Goal: Information Seeking & Learning: Check status

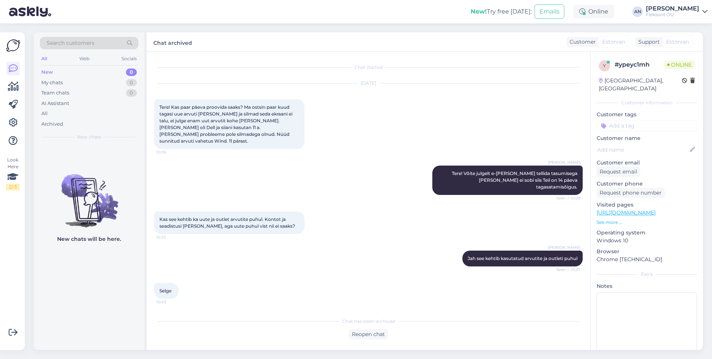
scroll to position [301, 0]
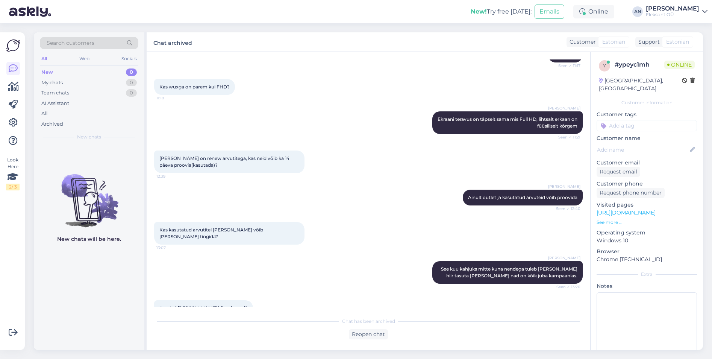
click at [21, 91] on div "Look Here 2 / 3 Get more Your checklist to get more value from Askly. Close Con…" at bounding box center [12, 190] width 25 height 317
click at [18, 85] on icon at bounding box center [13, 86] width 11 height 9
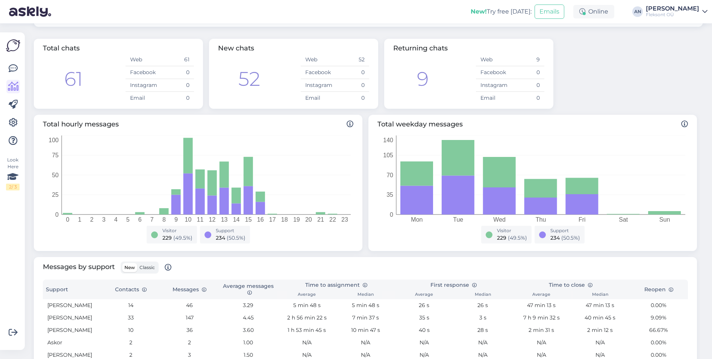
scroll to position [113, 0]
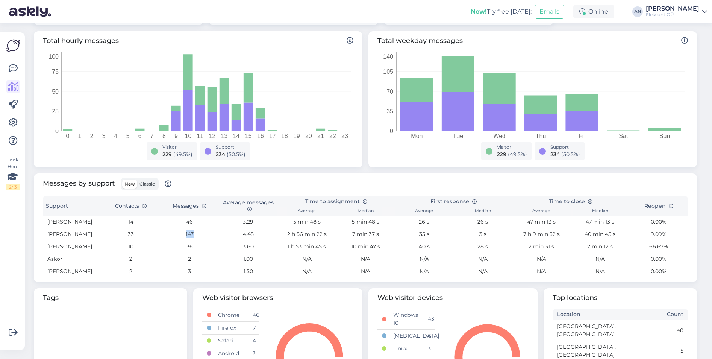
drag, startPoint x: 180, startPoint y: 232, endPoint x: 194, endPoint y: 234, distance: 13.7
click at [194, 234] on td "147" at bounding box center [189, 234] width 59 height 12
click at [329, 240] on td "2 h 56 min 22 s" at bounding box center [307, 234] width 59 height 12
click at [12, 66] on icon at bounding box center [13, 68] width 9 height 9
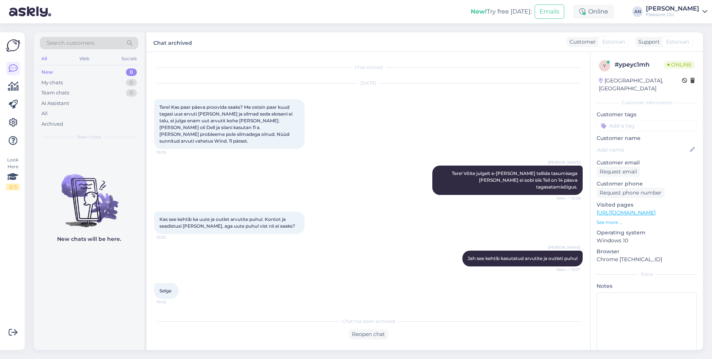
scroll to position [331, 0]
